Goal: Information Seeking & Learning: Find specific fact

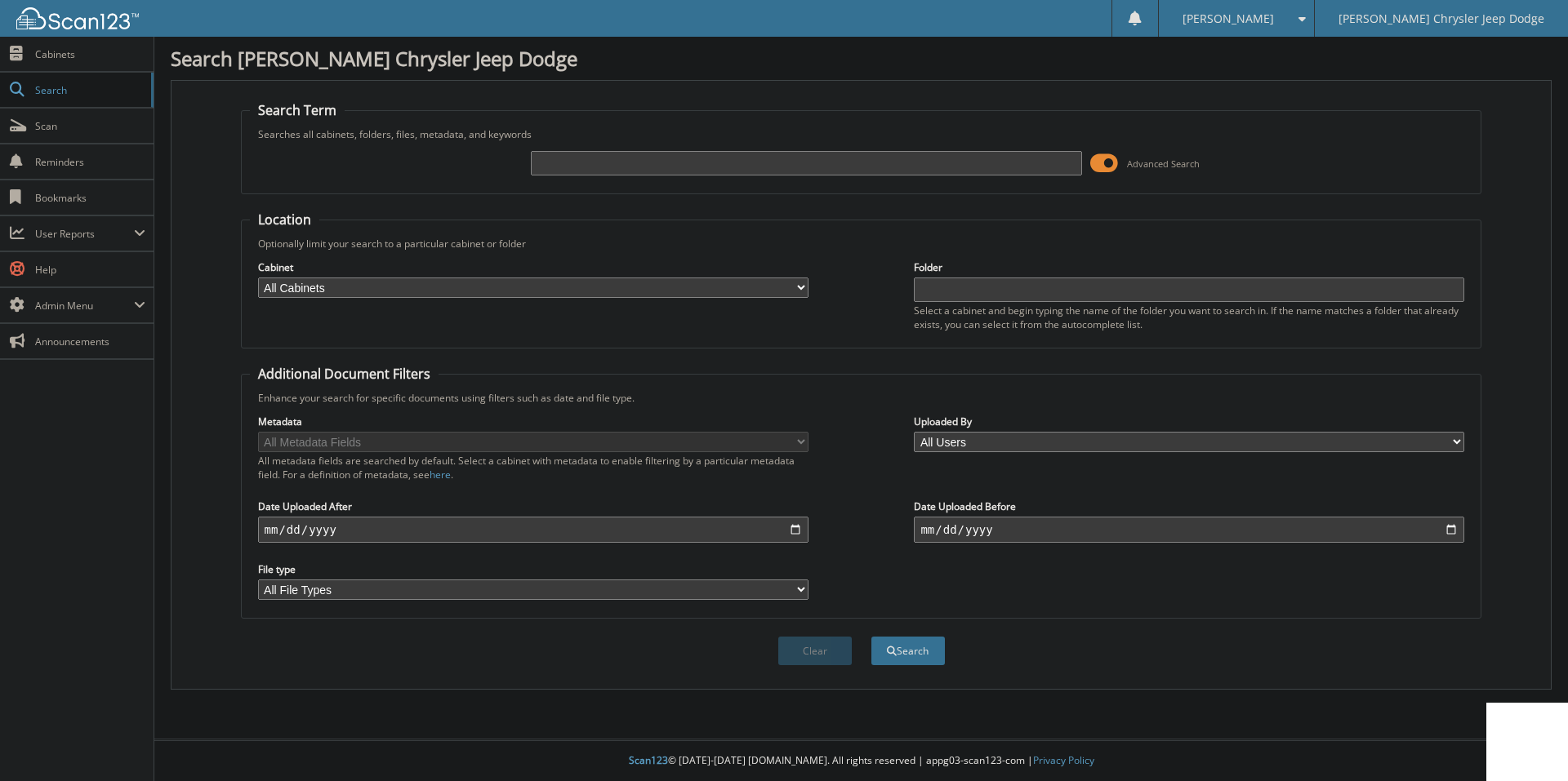
click at [627, 175] on input "text" at bounding box center [806, 163] width 550 height 25
type input "T28208"
click at [872, 637] on button "Search" at bounding box center [908, 651] width 74 height 28
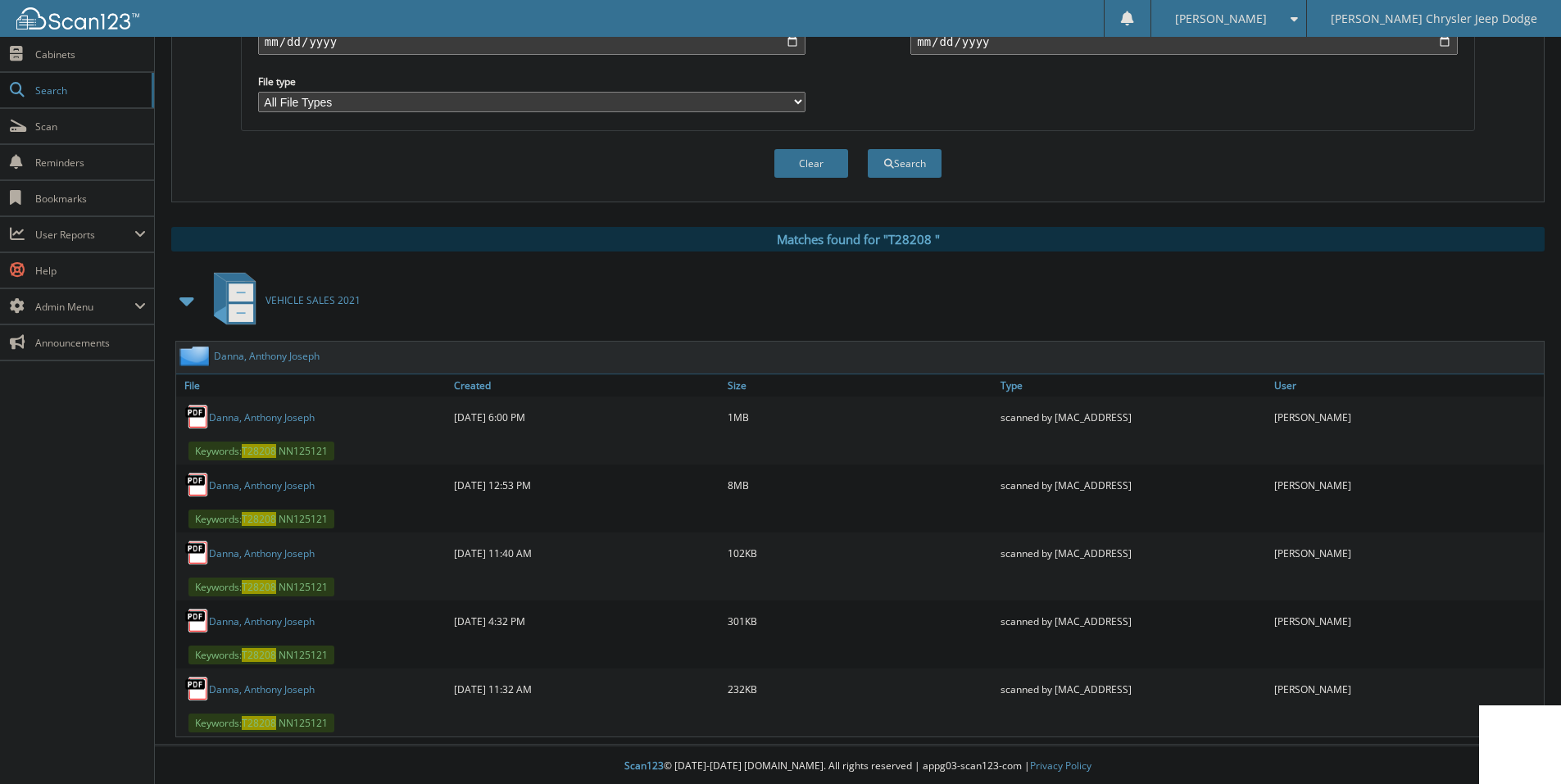
scroll to position [494, 0]
click at [286, 484] on link "D [PERSON_NAME] , A n t h o n y J o s e p h" at bounding box center [262, 483] width 106 height 14
